Goal: Task Accomplishment & Management: Use online tool/utility

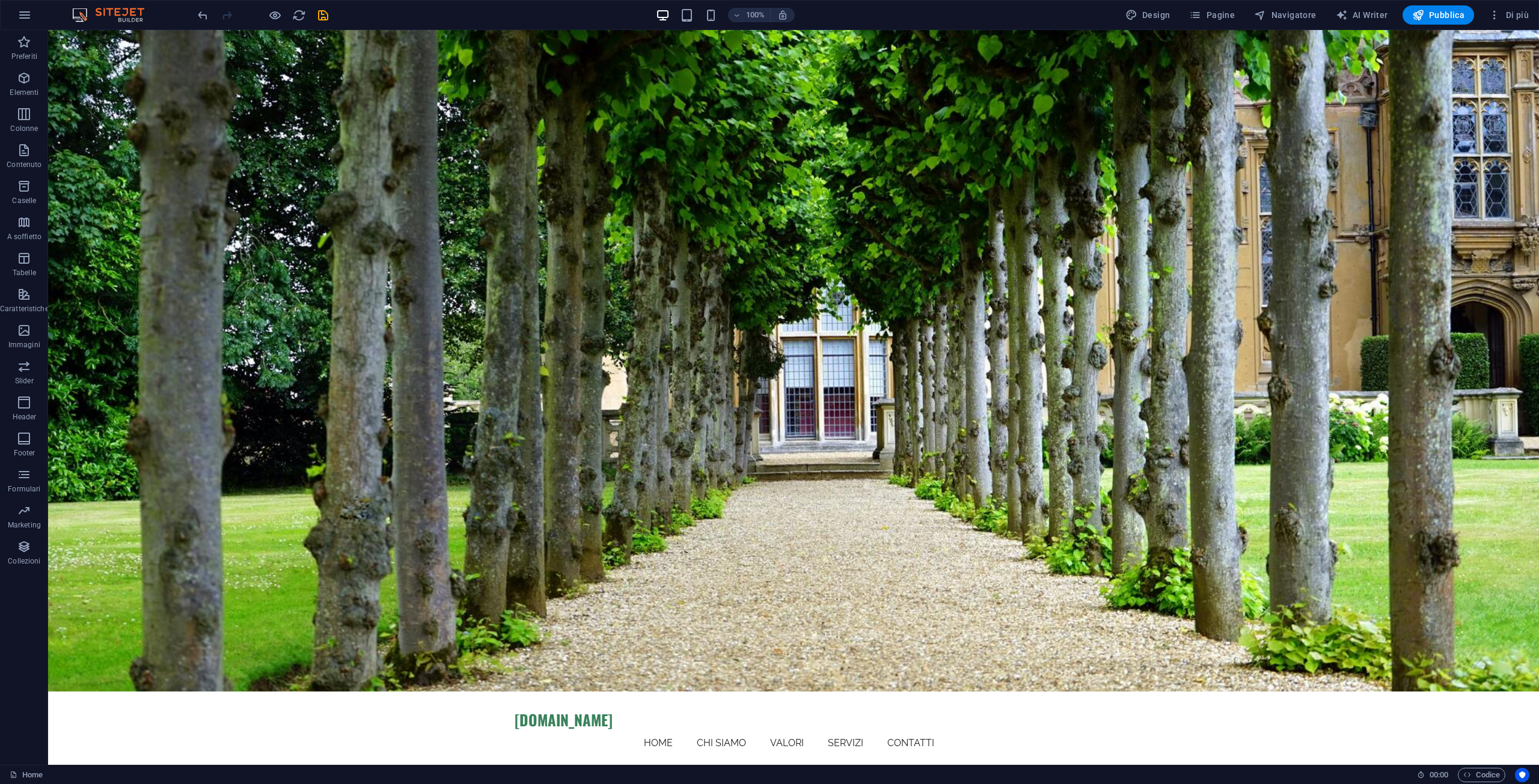
click at [330, 12] on div "100% Design Pagine Navigatore AI Writer Pubblica Di più" at bounding box center [864, 15] width 1339 height 19
click at [324, 13] on icon "save" at bounding box center [323, 15] width 14 height 14
checkbox input "false"
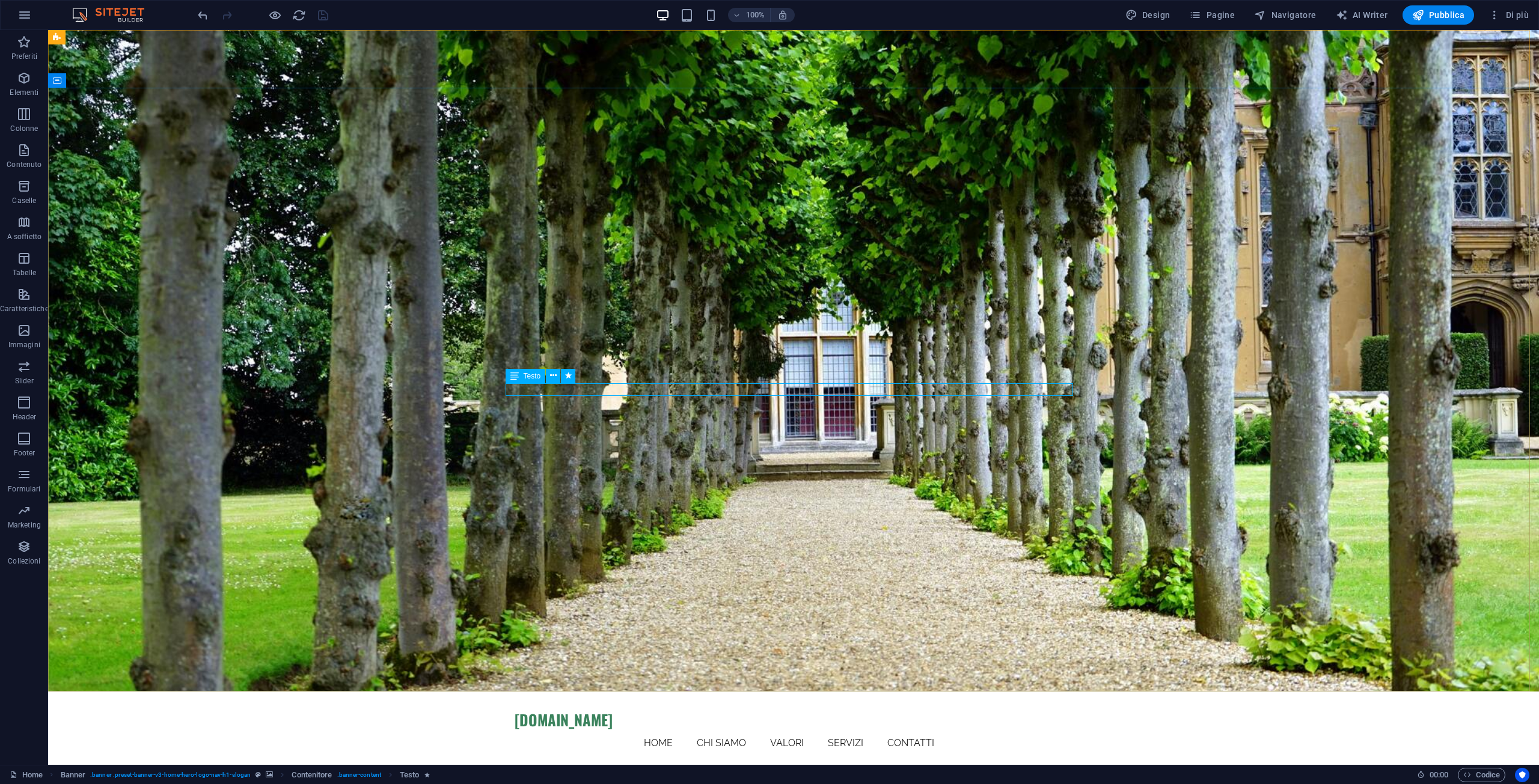
click at [529, 375] on span "Testo" at bounding box center [532, 376] width 17 height 7
click at [552, 375] on icon at bounding box center [554, 376] width 6 height 13
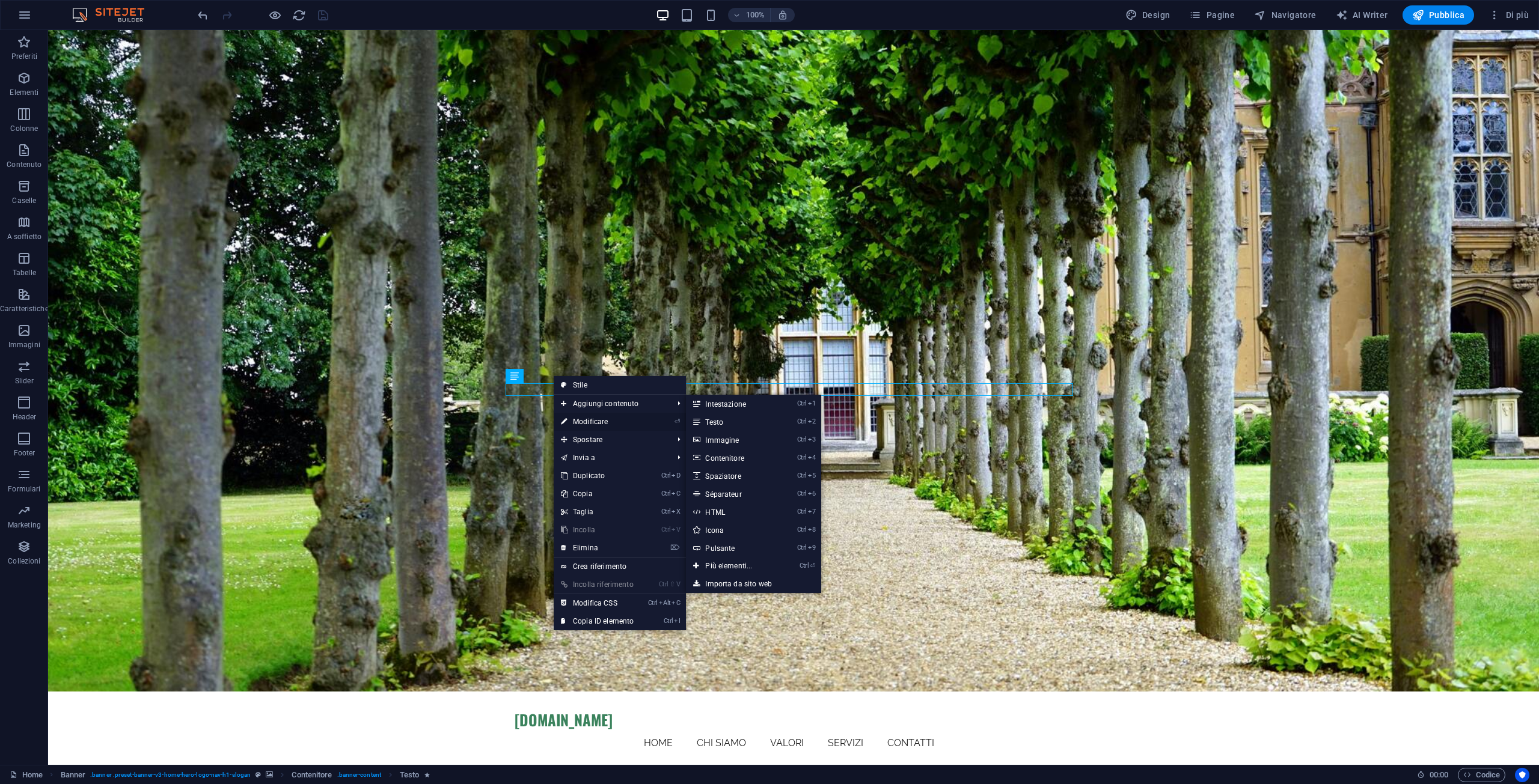
click at [608, 424] on link "⏎ Modificare" at bounding box center [597, 422] width 87 height 18
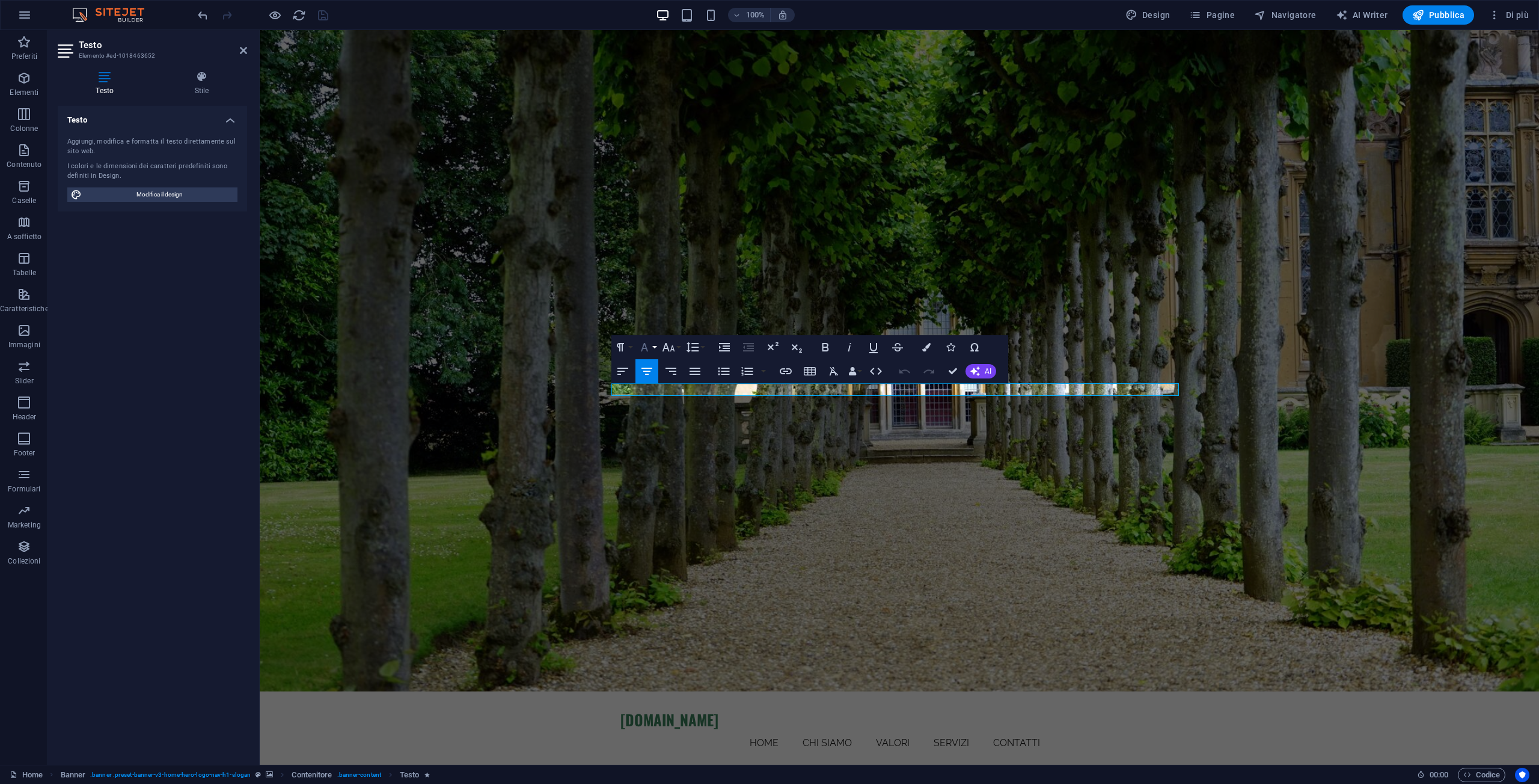
click at [647, 347] on icon "button" at bounding box center [644, 347] width 14 height 14
click at [666, 345] on icon "button" at bounding box center [668, 347] width 13 height 8
click at [693, 450] on link "48" at bounding box center [681, 454] width 43 height 18
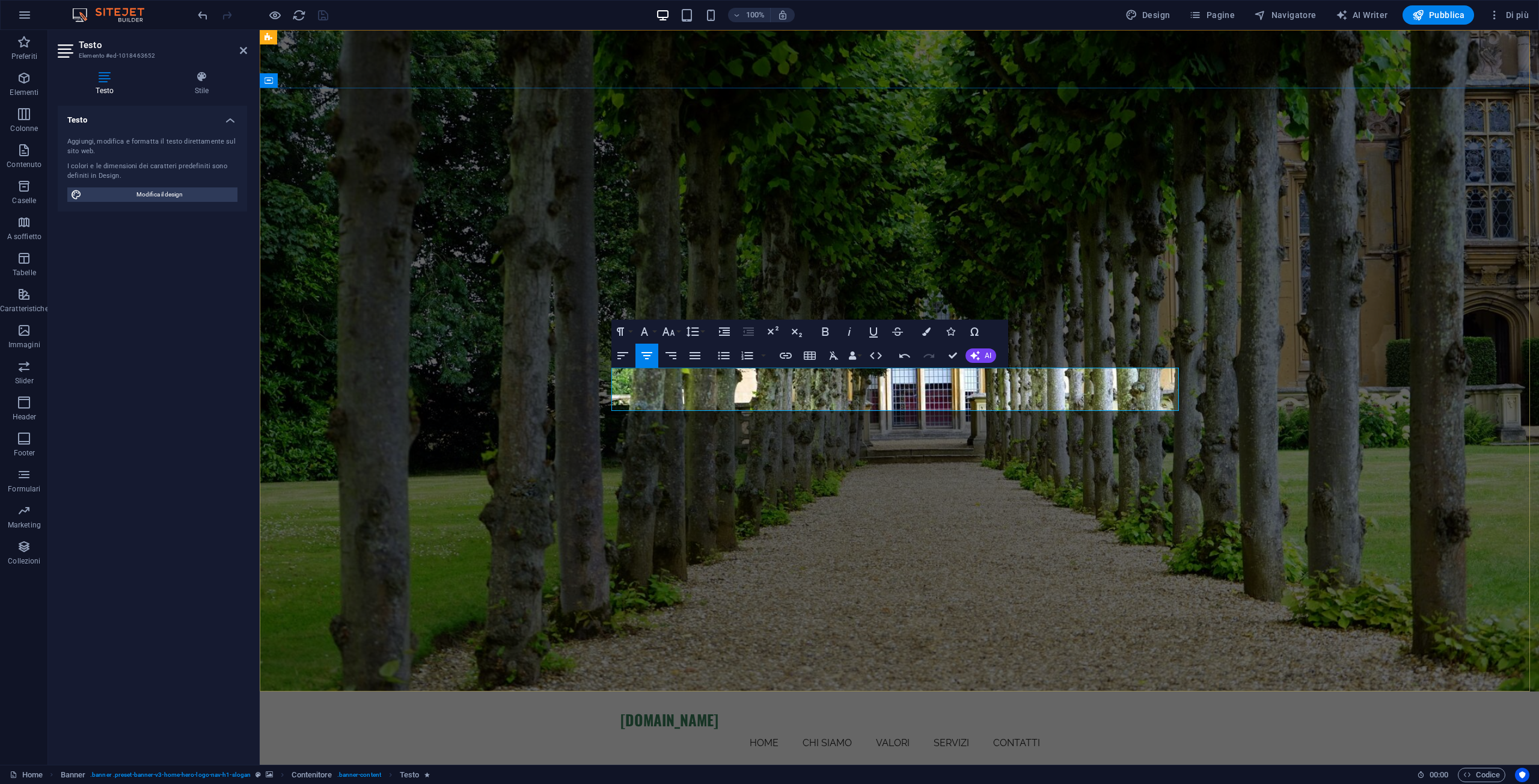
drag, startPoint x: 634, startPoint y: 396, endPoint x: 1199, endPoint y: 390, distance: 565.0
click at [670, 334] on icon "button" at bounding box center [668, 332] width 14 height 14
click at [683, 438] on link "48" at bounding box center [681, 439] width 43 height 18
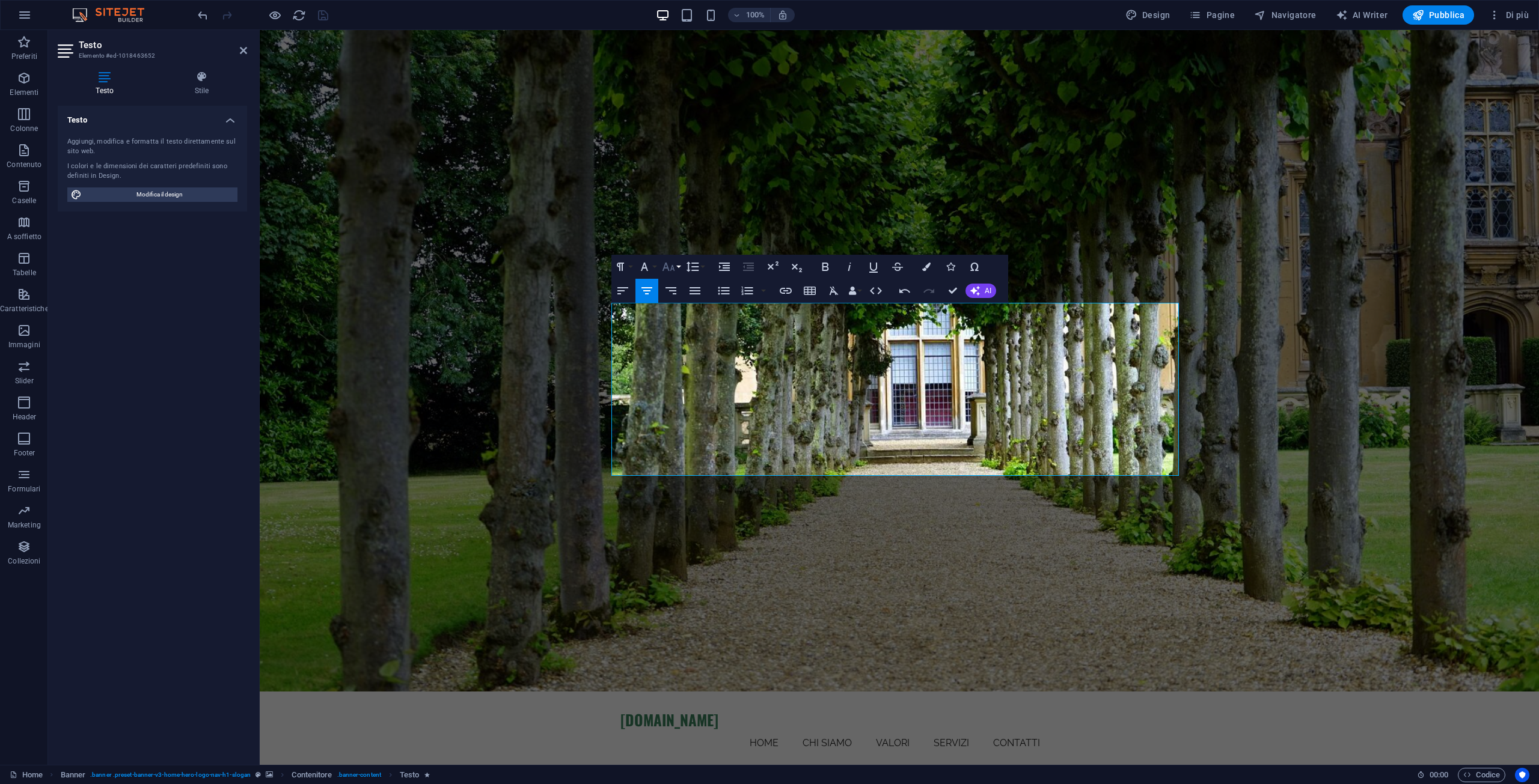
click at [672, 265] on icon "button" at bounding box center [668, 267] width 14 height 14
click at [677, 336] on link "30" at bounding box center [681, 338] width 43 height 18
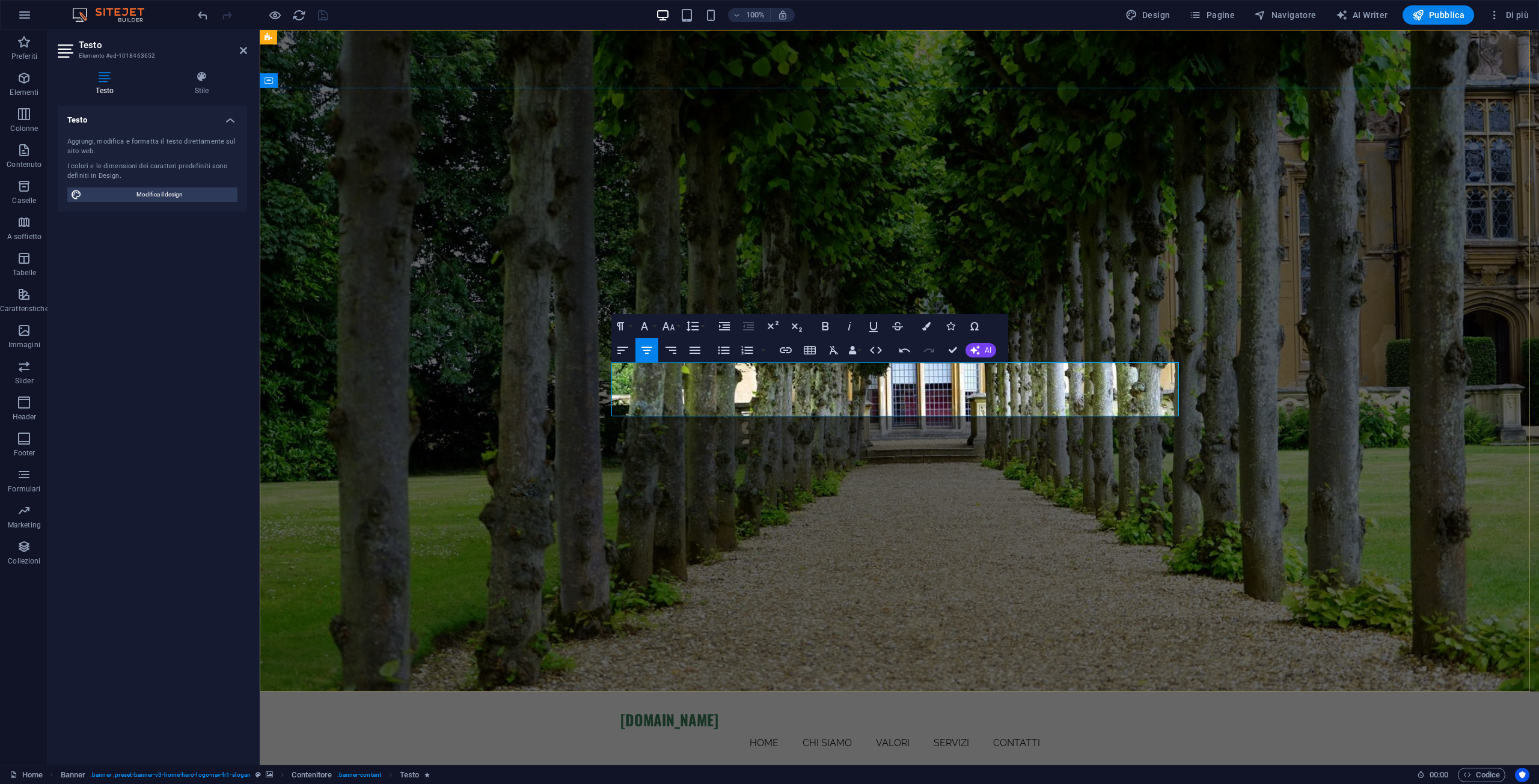
drag, startPoint x: 741, startPoint y: 380, endPoint x: 586, endPoint y: 378, distance: 155.0
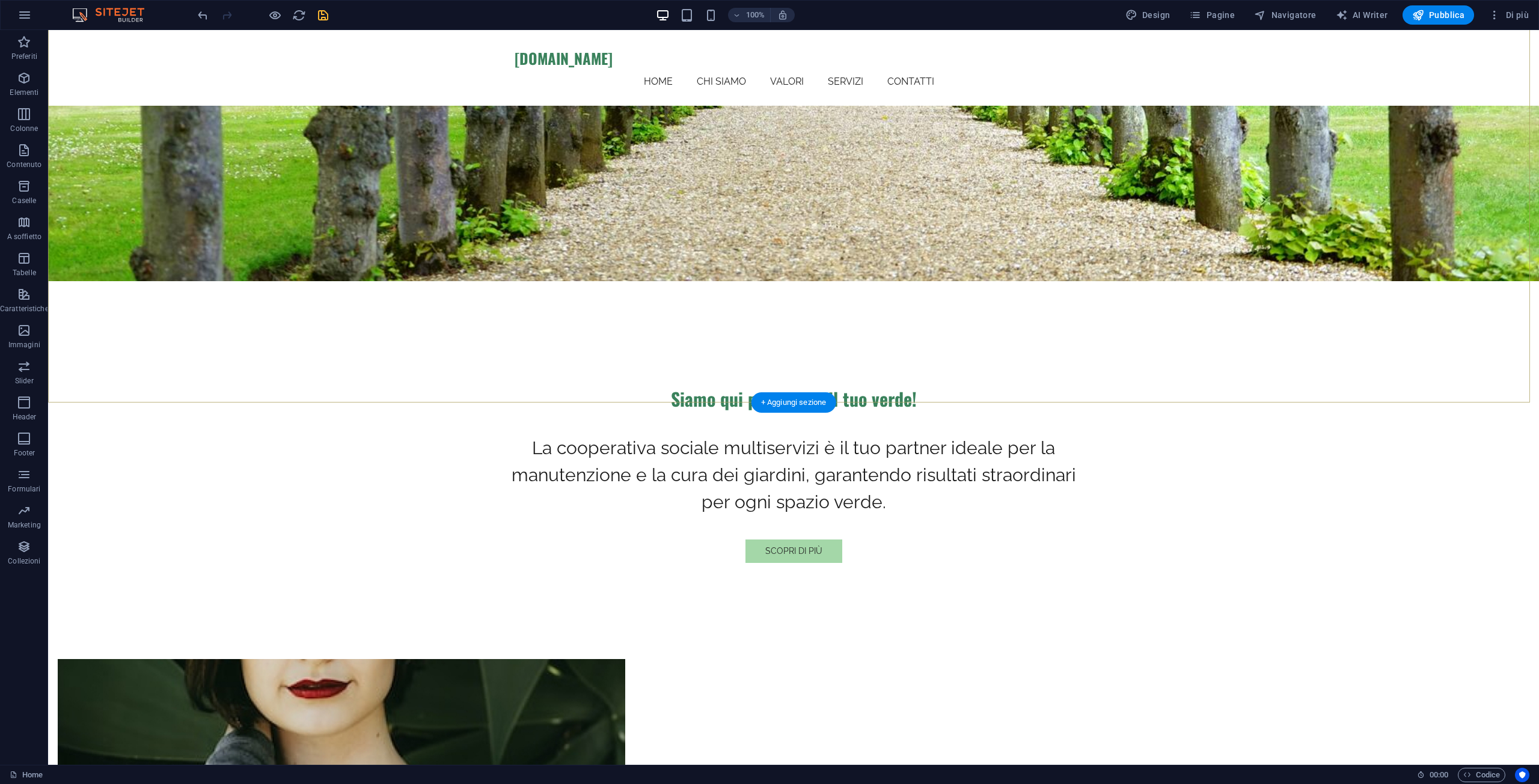
scroll to position [421, 0]
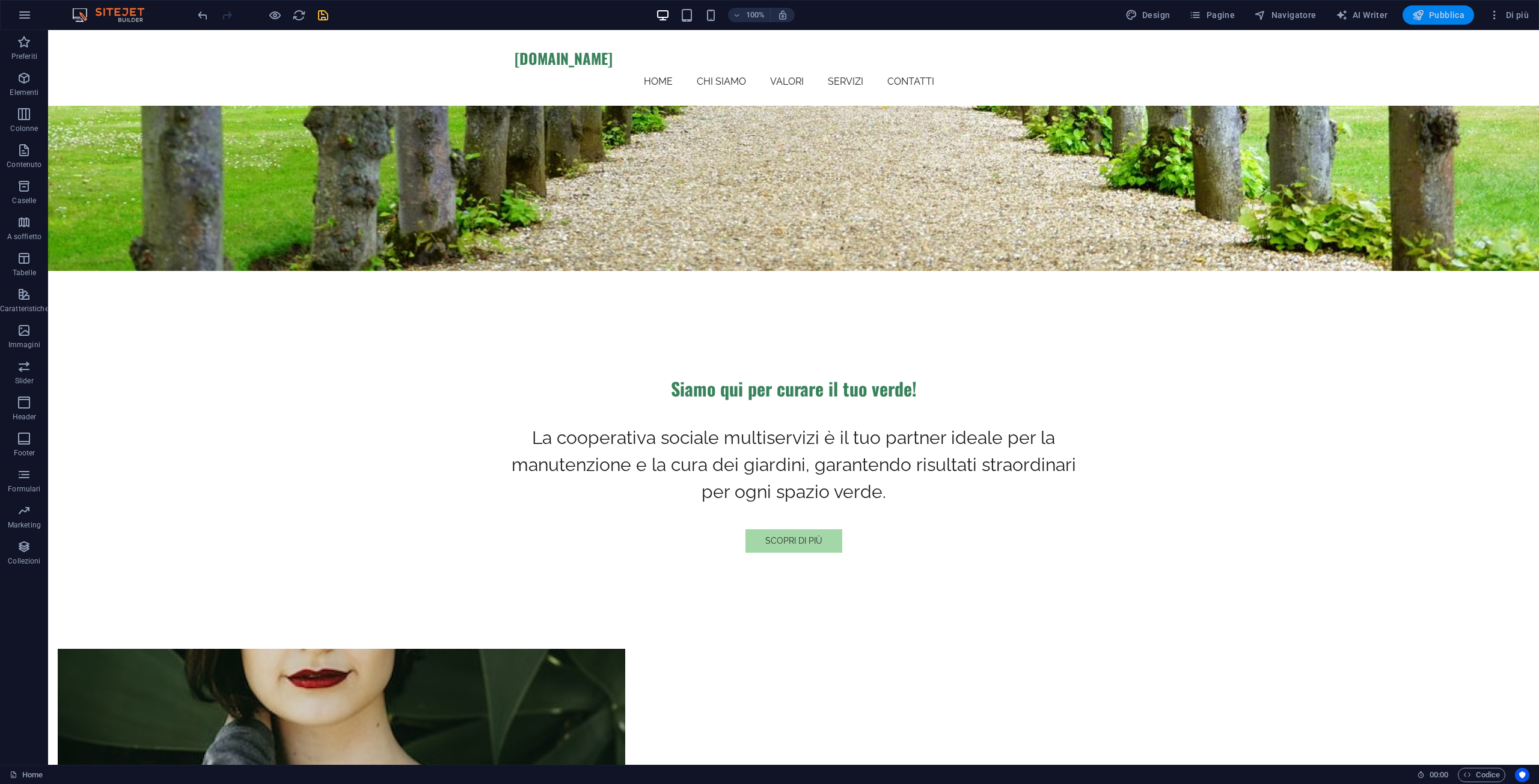
click at [1464, 10] on span "Pubblica" at bounding box center [1438, 15] width 53 height 12
checkbox input "false"
